Goal: Navigation & Orientation: Find specific page/section

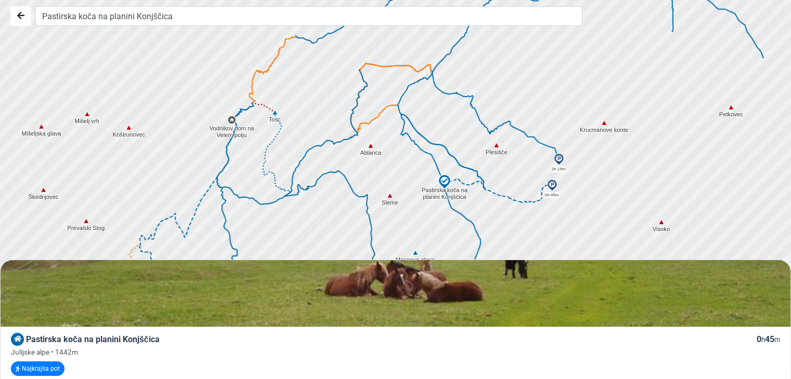
drag, startPoint x: 413, startPoint y: 110, endPoint x: 395, endPoint y: 212, distance: 102.9
click at [395, 212] on div at bounding box center [399, 189] width 958 height 455
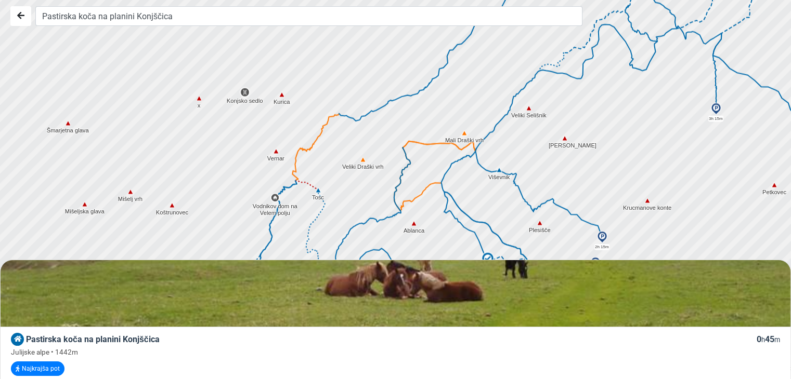
drag, startPoint x: 465, startPoint y: 137, endPoint x: 509, endPoint y: 224, distance: 97.4
click at [509, 224] on div at bounding box center [399, 189] width 958 height 455
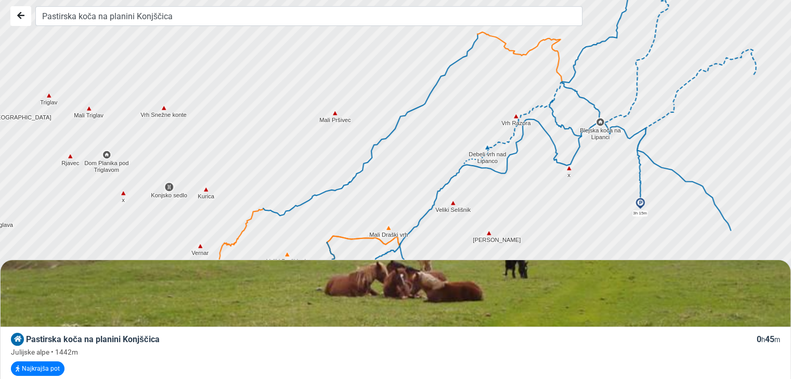
drag, startPoint x: 486, startPoint y: 92, endPoint x: 408, endPoint y: 192, distance: 126.7
click at [408, 192] on div at bounding box center [399, 189] width 958 height 455
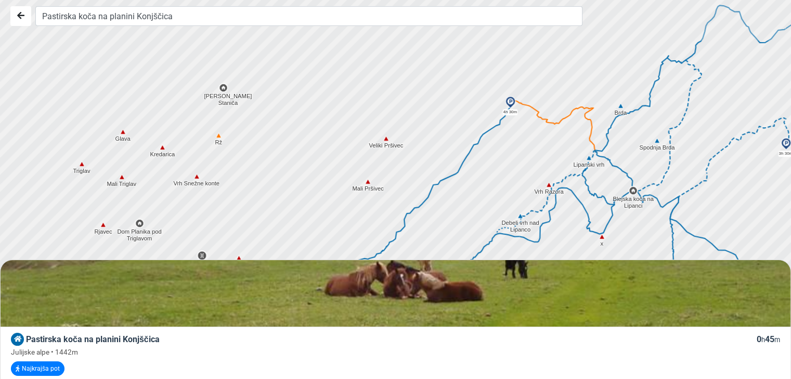
drag, startPoint x: 404, startPoint y: 125, endPoint x: 438, endPoint y: 196, distance: 78.8
click at [438, 196] on div at bounding box center [400, 190] width 958 height 455
click at [385, 139] on img at bounding box center [386, 139] width 9 height 9
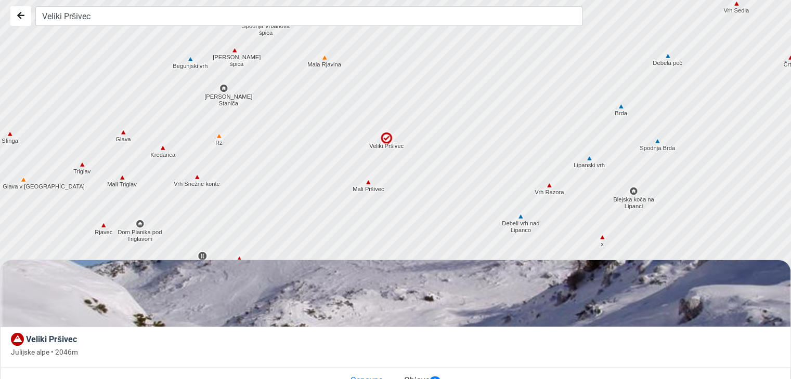
click at [368, 185] on img at bounding box center [367, 182] width 9 height 9
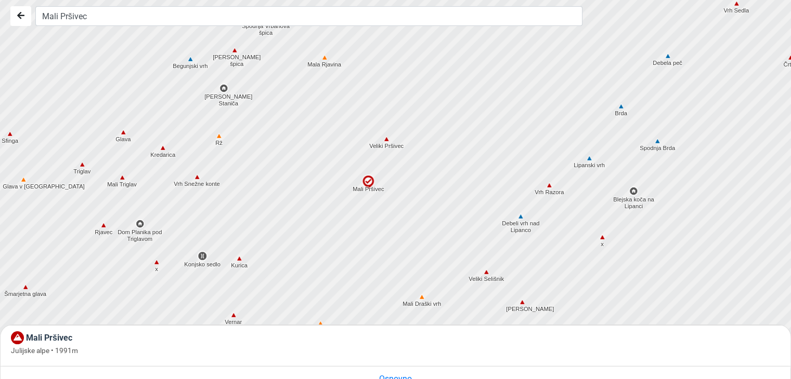
click at [383, 142] on img at bounding box center [386, 139] width 9 height 9
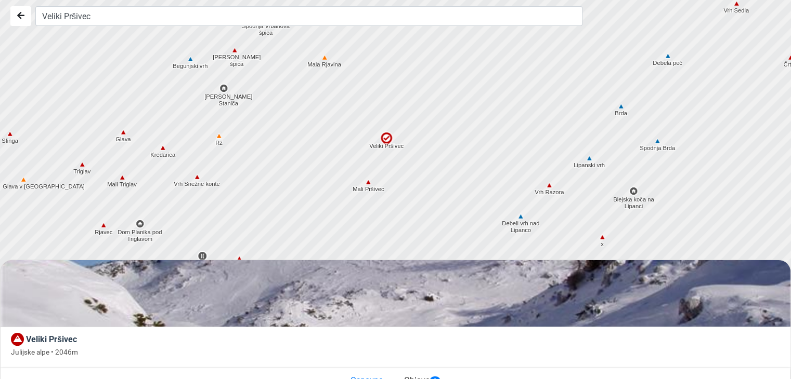
click at [572, 322] on img at bounding box center [396, 293] width 790 height 592
drag, startPoint x: 572, startPoint y: 322, endPoint x: 574, endPoint y: 215, distance: 107.6
click at [574, 215] on div "Veliki Pršivec [GEOGRAPHIC_DATA] Julijske alpe • 2046m Osnovno Objave 2 Julijsk…" at bounding box center [395, 189] width 791 height 379
click at [33, 338] on span "Veliki Pršivec" at bounding box center [51, 340] width 51 height 10
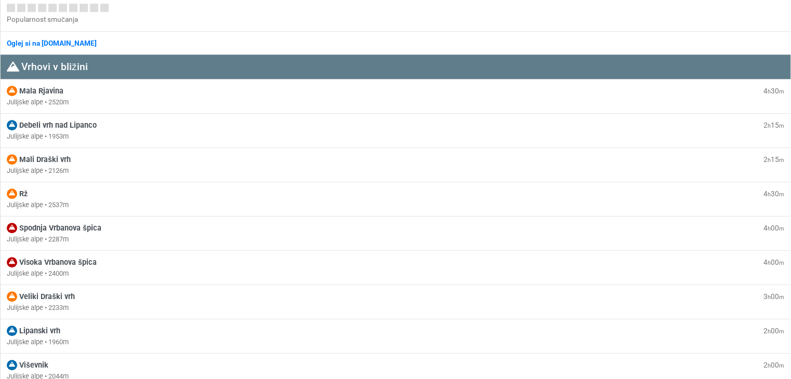
scroll to position [398, 0]
